Goal: Check status: Check status

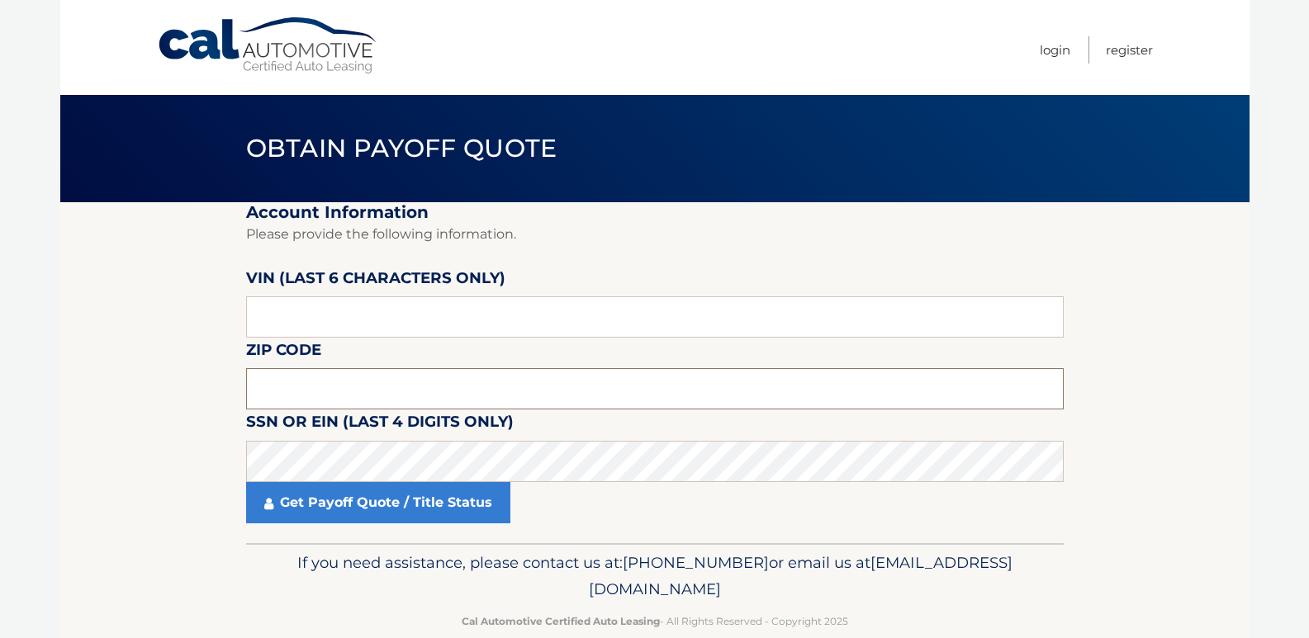
click at [352, 401] on input "text" at bounding box center [654, 388] width 817 height 41
type input "08060"
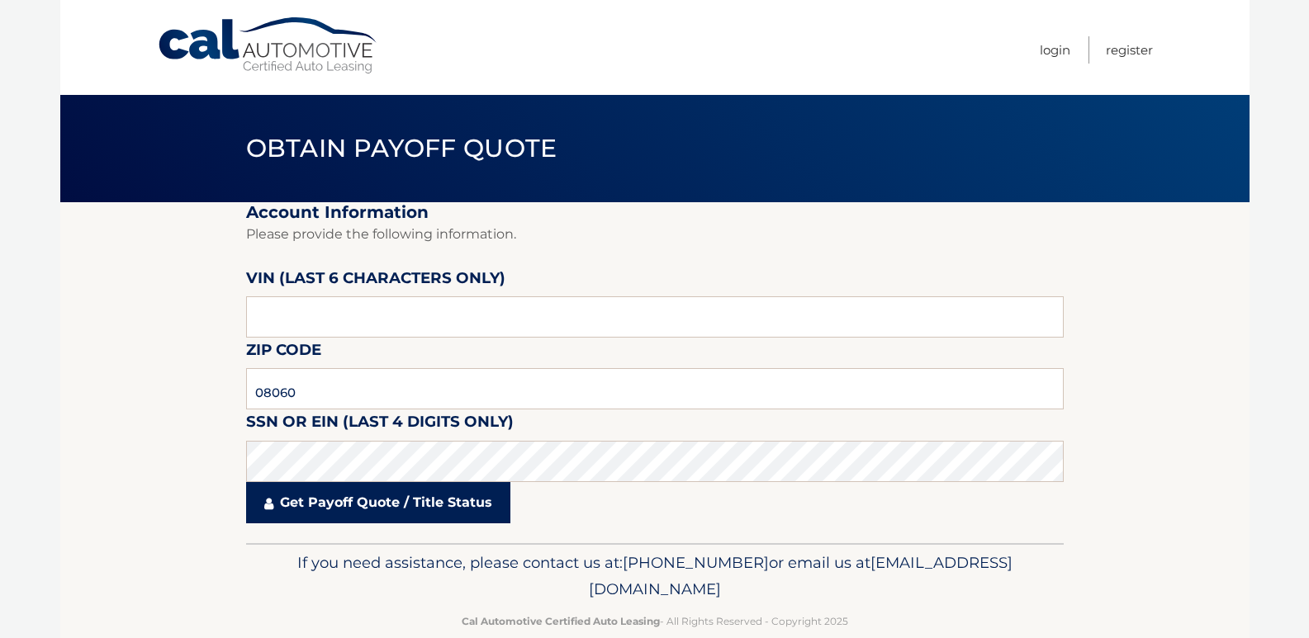
click at [315, 500] on link "Get Payoff Quote / Title Status" at bounding box center [378, 502] width 264 height 41
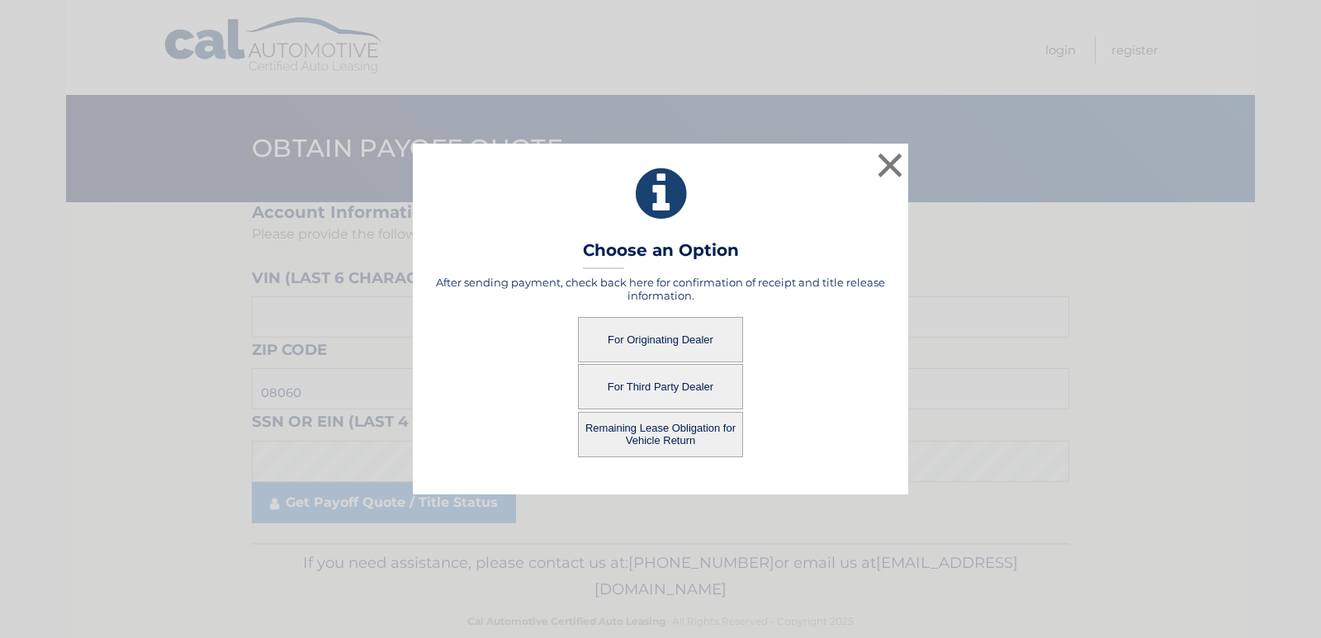
click at [627, 432] on button "Remaining Lease Obligation for Vehicle Return" at bounding box center [660, 434] width 165 height 45
click at [667, 437] on button "Remaining Lease Obligation for Vehicle Return" at bounding box center [660, 434] width 165 height 45
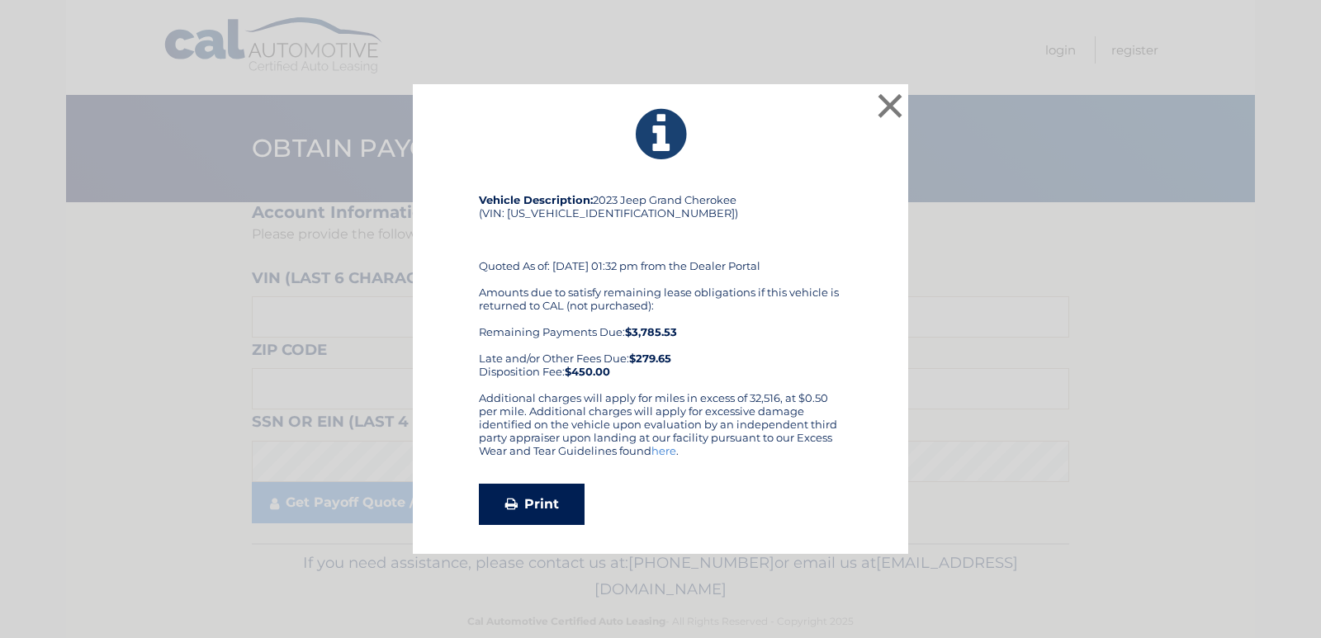
click at [532, 504] on link "Print" at bounding box center [532, 504] width 106 height 41
click at [889, 106] on button "×" at bounding box center [889, 105] width 33 height 33
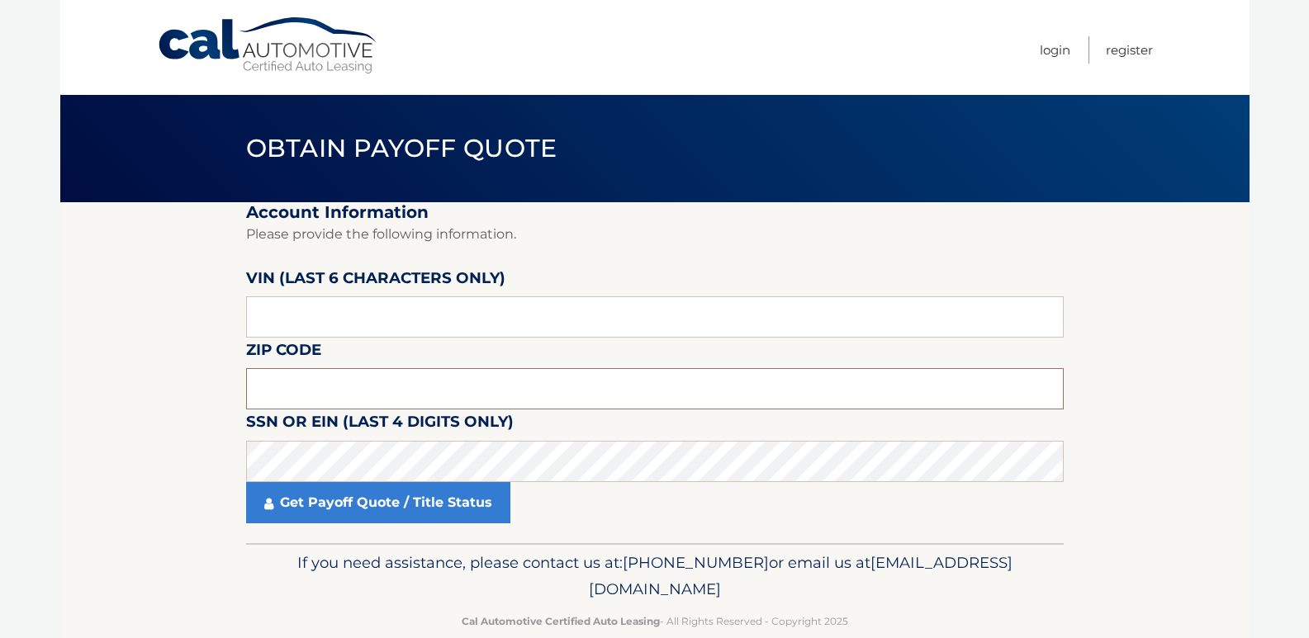
click at [279, 384] on input "text" at bounding box center [654, 388] width 817 height 41
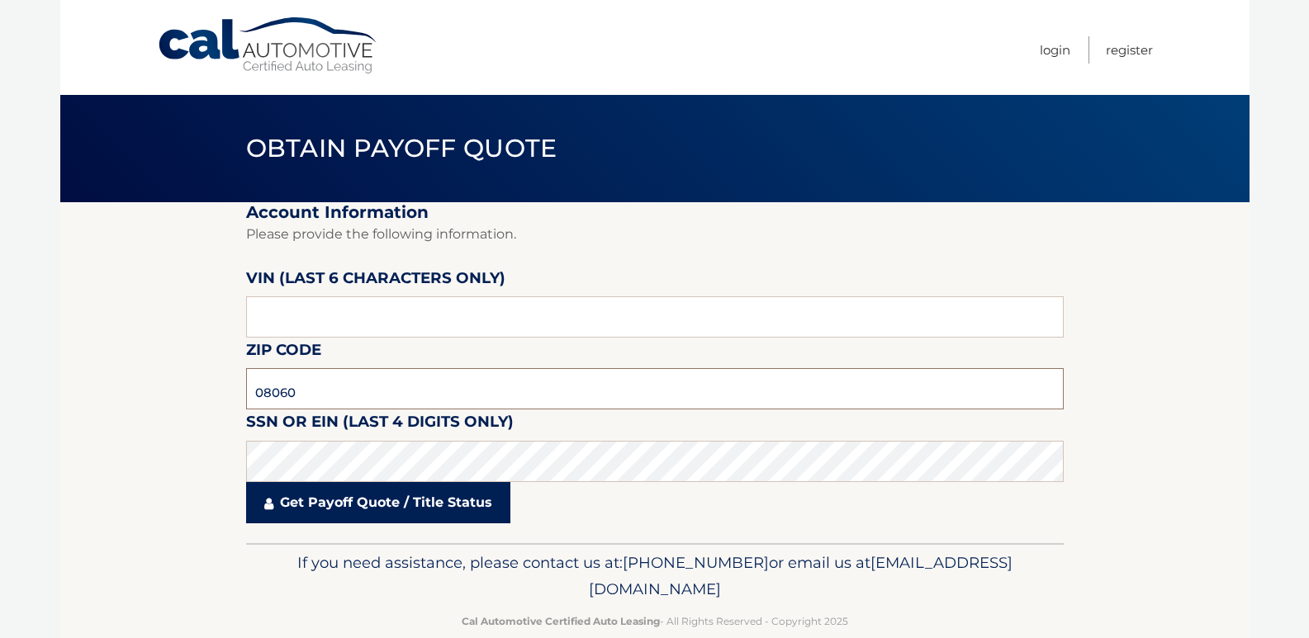
type input "08060"
click at [301, 509] on link "Get Payoff Quote / Title Status" at bounding box center [378, 502] width 264 height 41
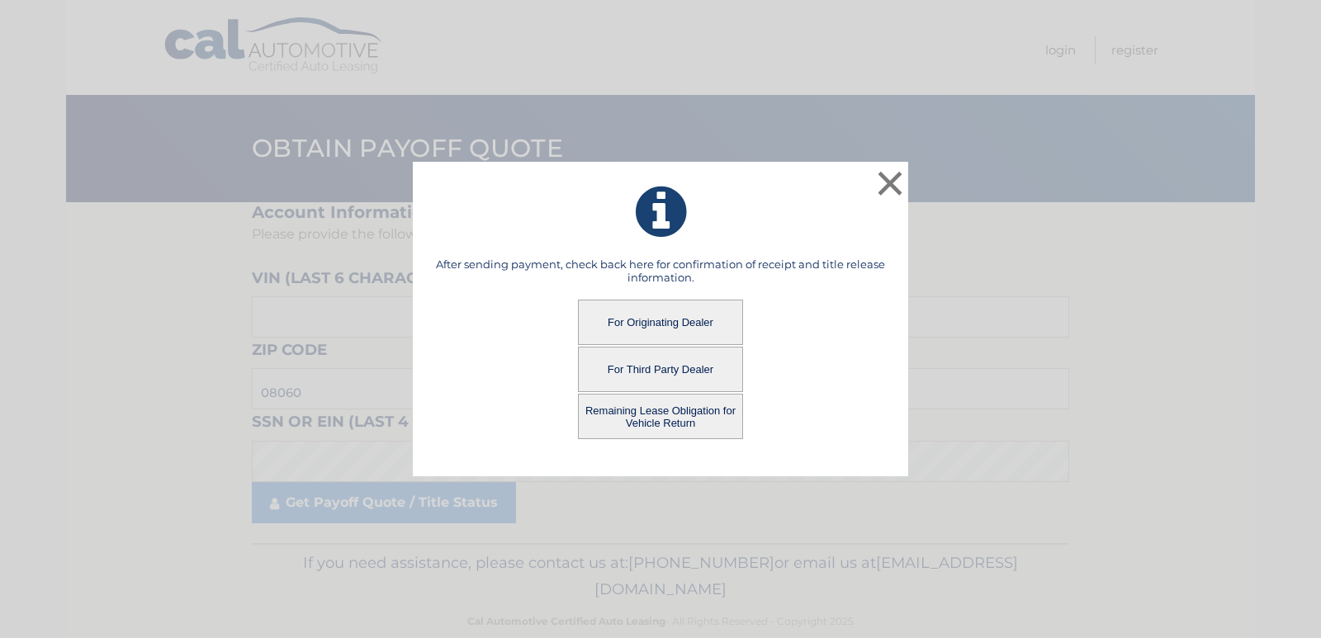
click at [651, 322] on button "For Originating Dealer" at bounding box center [660, 322] width 165 height 45
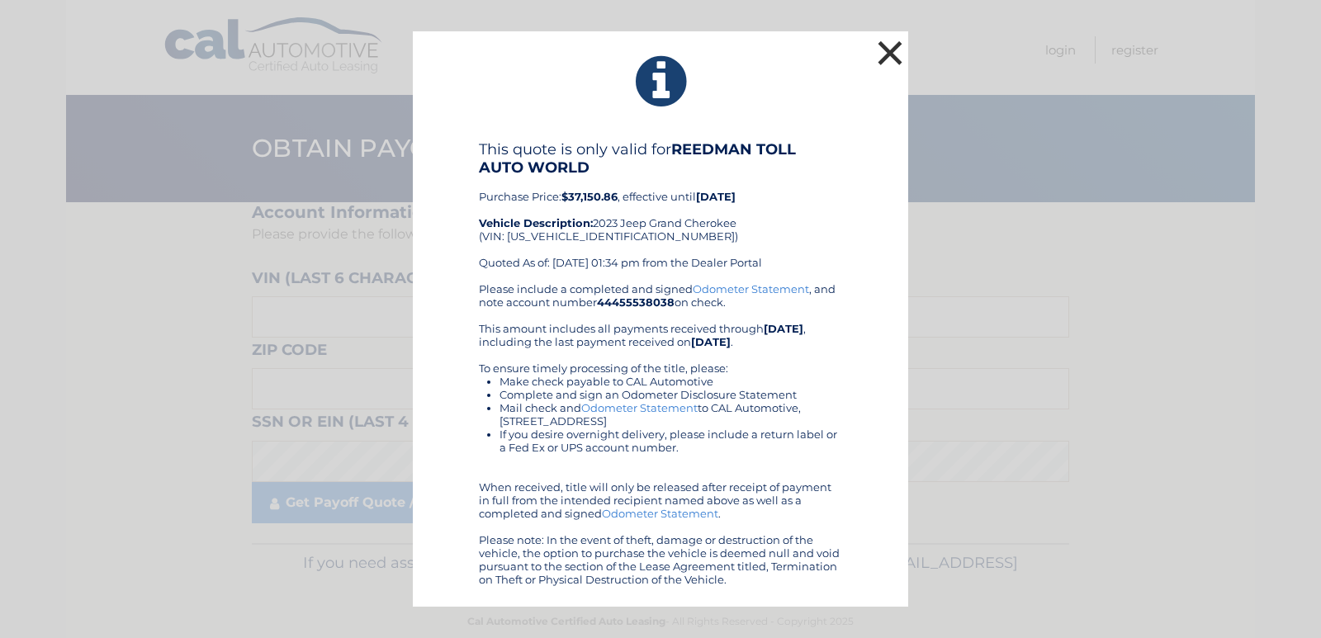
click at [895, 45] on button "×" at bounding box center [889, 52] width 33 height 33
